Goal: Transaction & Acquisition: Book appointment/travel/reservation

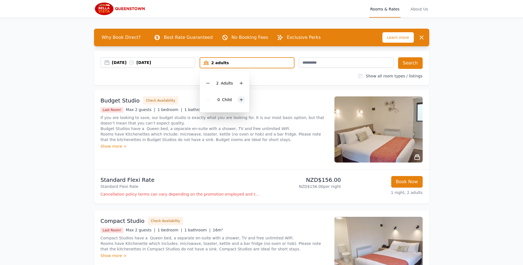
click at [239, 101] on icon at bounding box center [241, 100] width 4 height 4
click at [106, 64] on div "[DATE] [DATE]" at bounding box center [148, 63] width 94 height 6
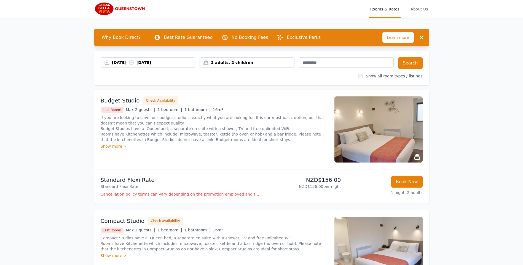
click at [106, 64] on div "[DATE] [DATE]" at bounding box center [148, 63] width 94 height 6
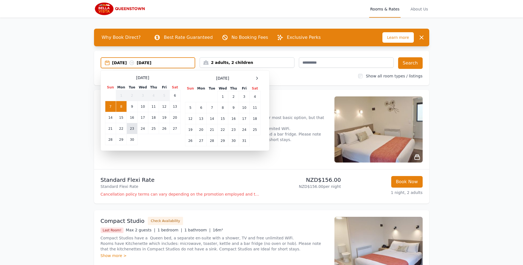
click at [135, 131] on td "23" at bounding box center [131, 128] width 11 height 11
click at [166, 128] on td "26" at bounding box center [164, 128] width 10 height 11
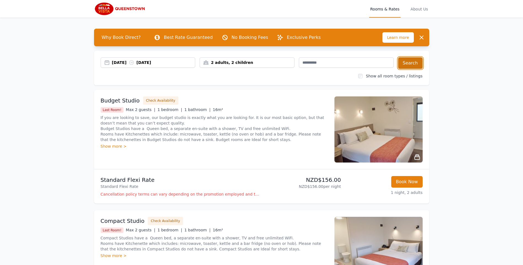
click at [413, 62] on button "Search" at bounding box center [410, 63] width 25 height 12
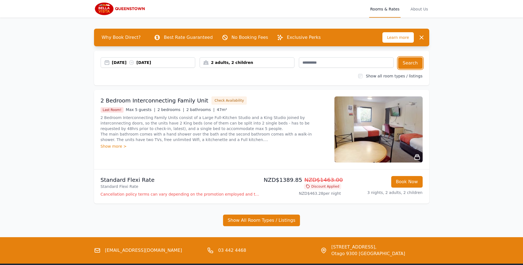
click at [287, 65] on div "2 adults, 2 children" at bounding box center [247, 62] width 95 height 10
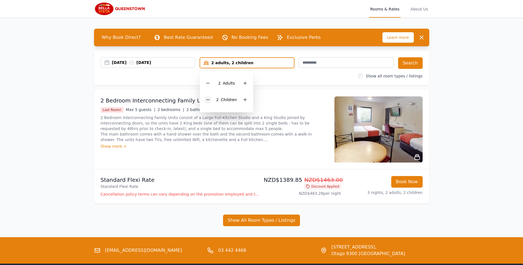
click at [208, 99] on icon at bounding box center [208, 100] width 4 height 4
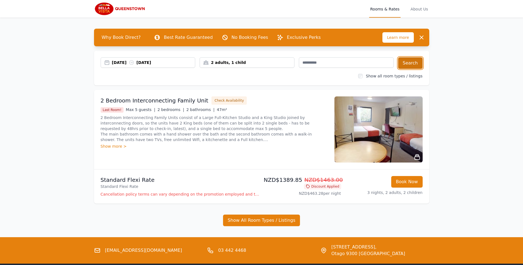
click at [415, 60] on button "Search" at bounding box center [410, 63] width 25 height 12
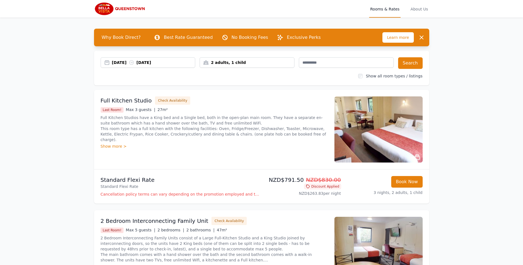
click at [391, 150] on img at bounding box center [378, 129] width 88 height 66
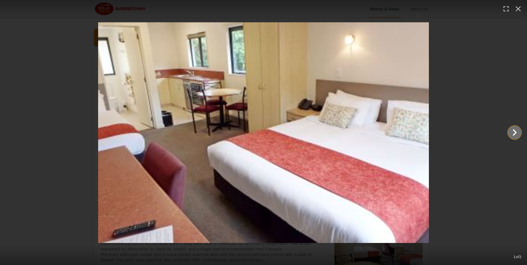
click at [516, 132] on icon "Show slide 2 of 2" at bounding box center [514, 132] width 13 height 13
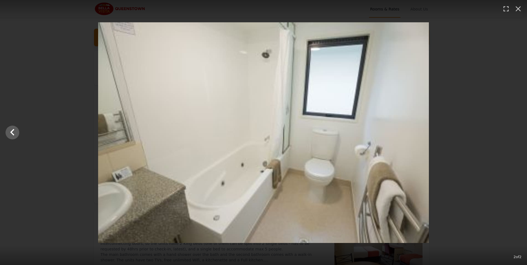
click at [516, 132] on div at bounding box center [263, 132] width 527 height 221
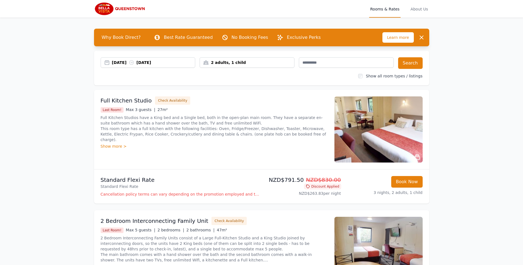
click at [382, 120] on img at bounding box center [378, 129] width 88 height 66
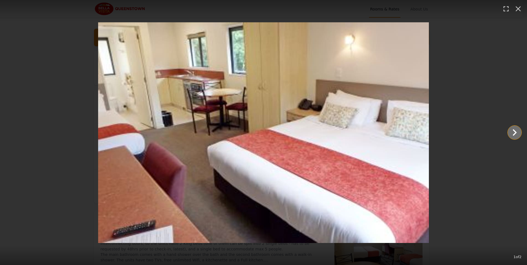
click at [517, 132] on icon "Show slide 2 of 2" at bounding box center [514, 132] width 13 height 13
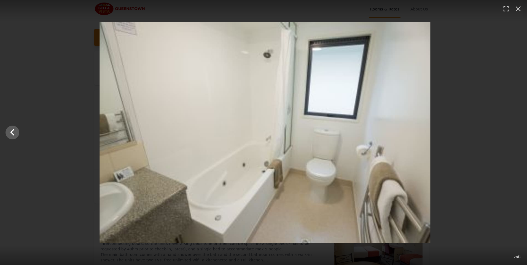
click at [517, 132] on div at bounding box center [264, 132] width 527 height 221
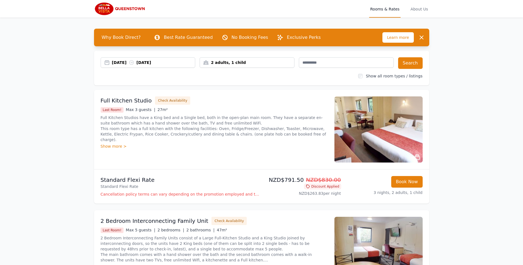
click at [382, 128] on img at bounding box center [378, 129] width 88 height 66
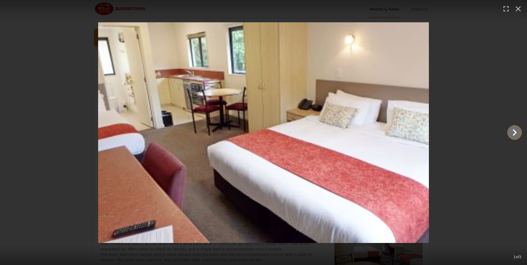
click at [521, 132] on button "Show slide 2 of 2" at bounding box center [515, 133] width 14 height 14
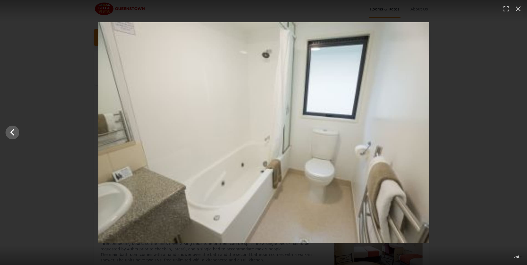
click at [521, 132] on div at bounding box center [263, 132] width 527 height 221
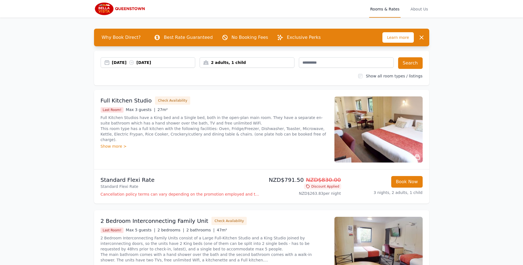
click at [382, 129] on img at bounding box center [378, 129] width 88 height 66
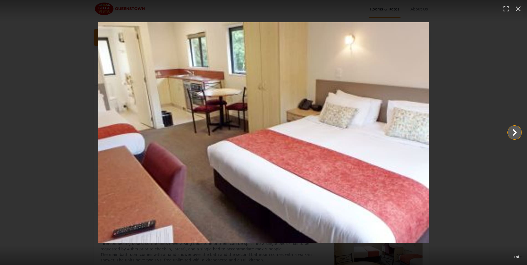
click at [511, 137] on icon "Show slide 2 of 2" at bounding box center [514, 132] width 13 height 13
